Goal: Transaction & Acquisition: Purchase product/service

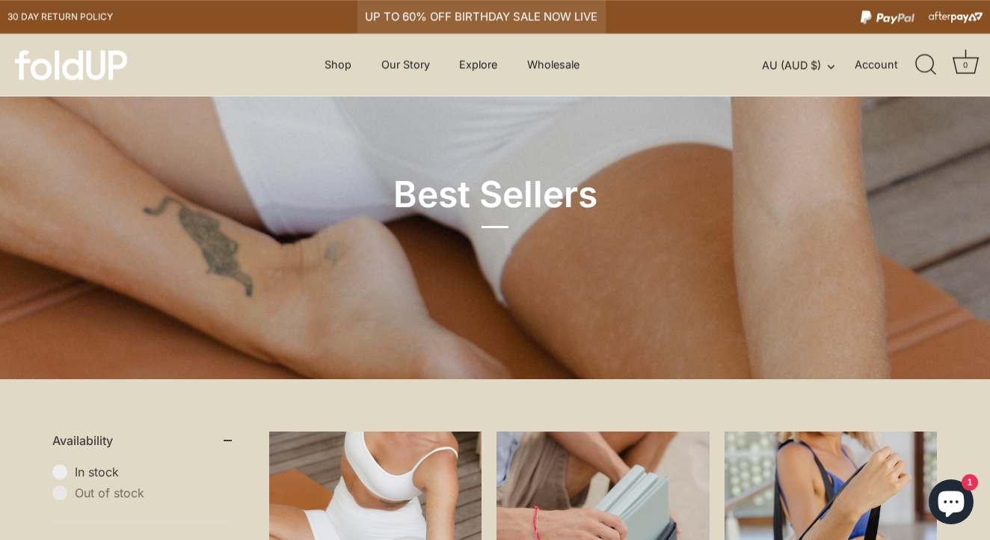
click at [429, 13] on div "UP TO 60% OFF BIRTHDAY SALE NOW LIVE" at bounding box center [481, 17] width 248 height 34
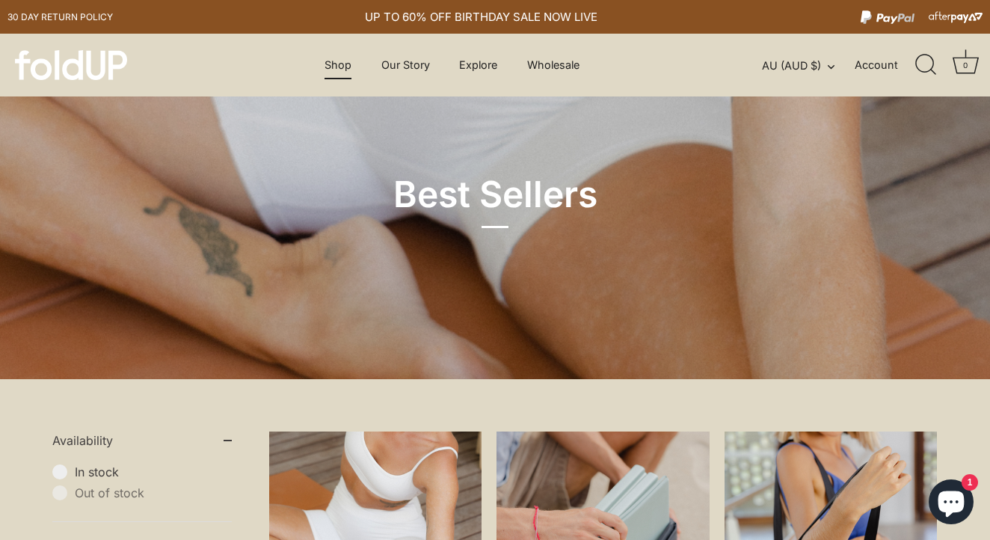
click at [340, 72] on link "Shop" at bounding box center [338, 65] width 53 height 28
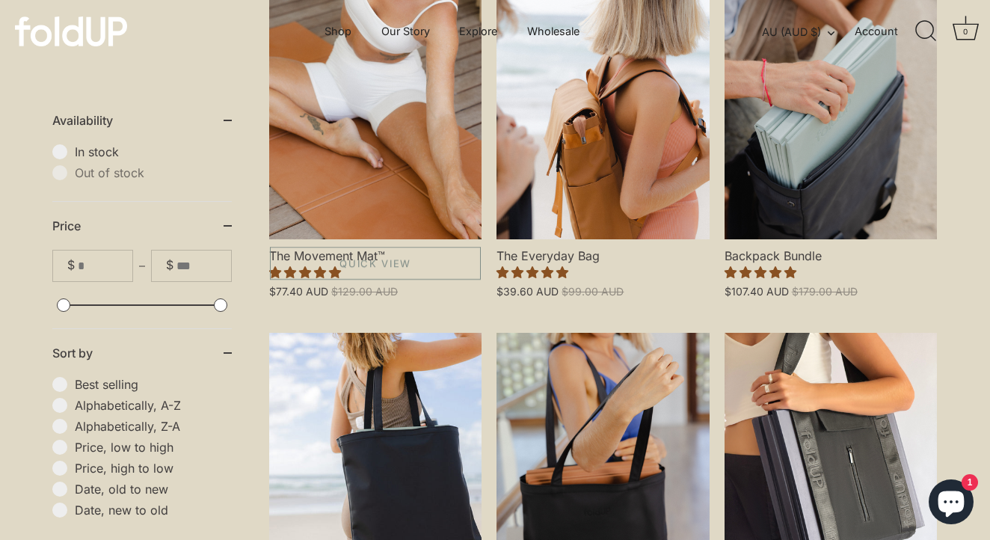
scroll to position [375, 0]
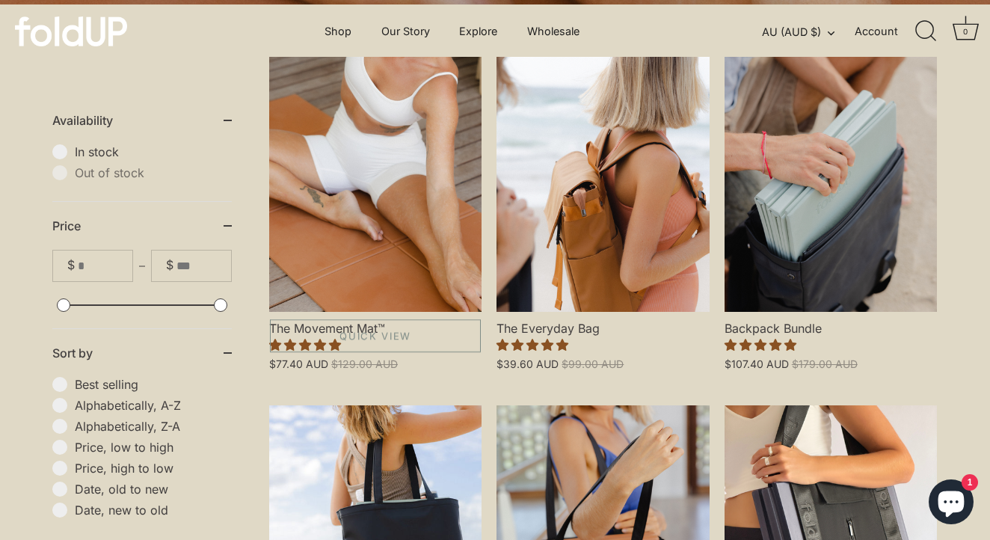
click at [337, 231] on link "The Movement Mat™" at bounding box center [375, 184] width 212 height 255
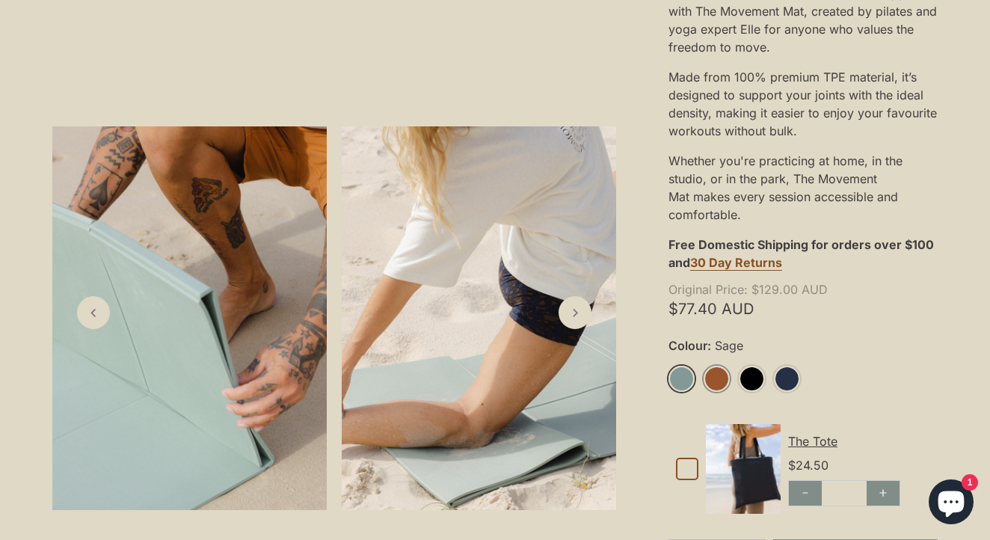
scroll to position [426, 0]
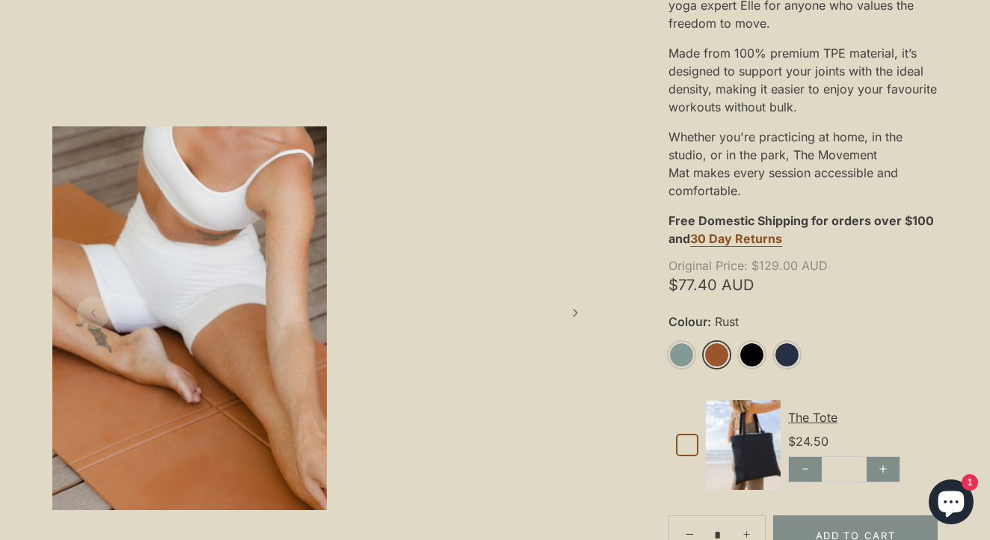
click at [714, 348] on link "Rust" at bounding box center [717, 355] width 26 height 26
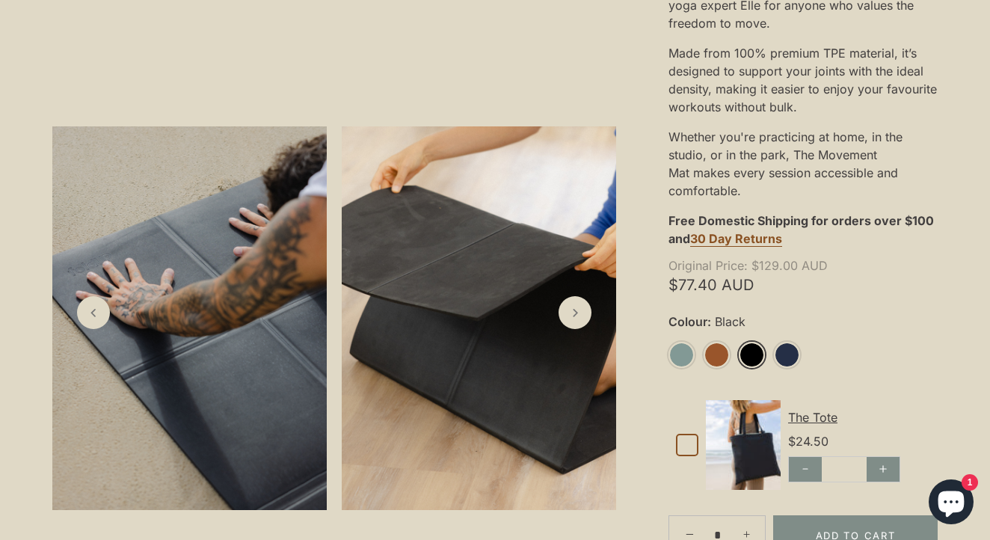
click at [754, 351] on link "Black" at bounding box center [752, 355] width 26 height 26
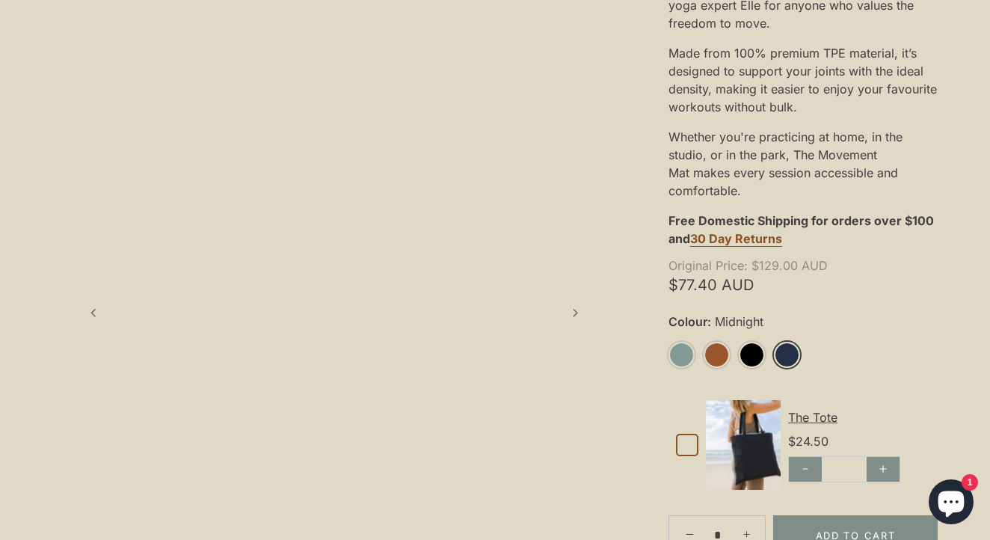
click at [787, 351] on link "Midnight" at bounding box center [787, 355] width 26 height 26
